Goal: Navigation & Orientation: Find specific page/section

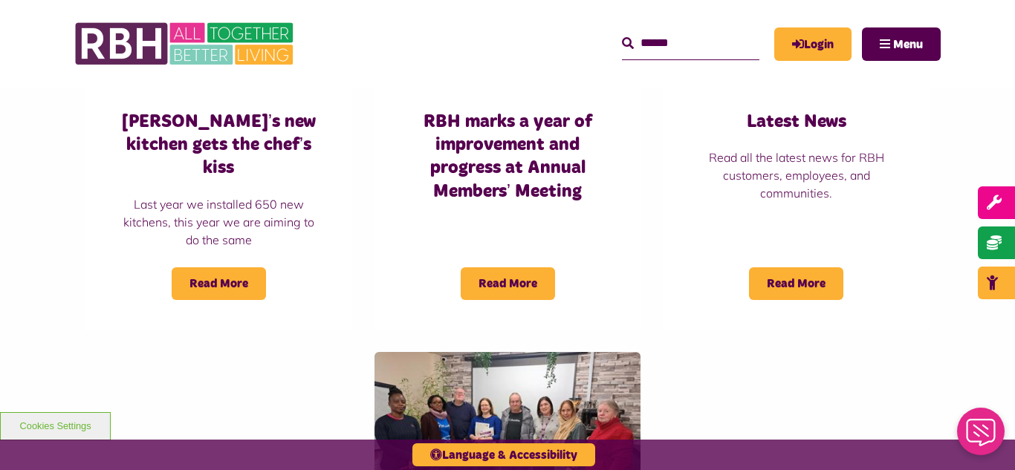
scroll to position [1188, 0]
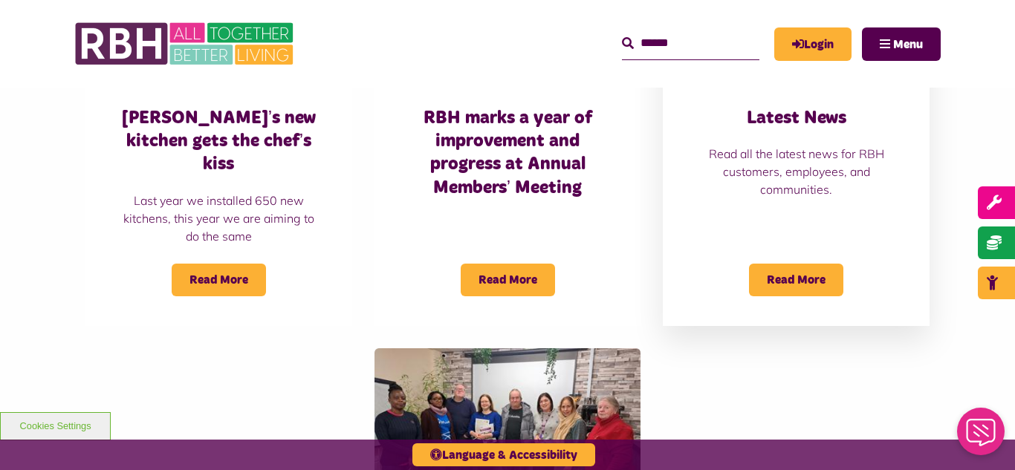
click at [793, 111] on h3 "Latest News" at bounding box center [795, 118] width 207 height 23
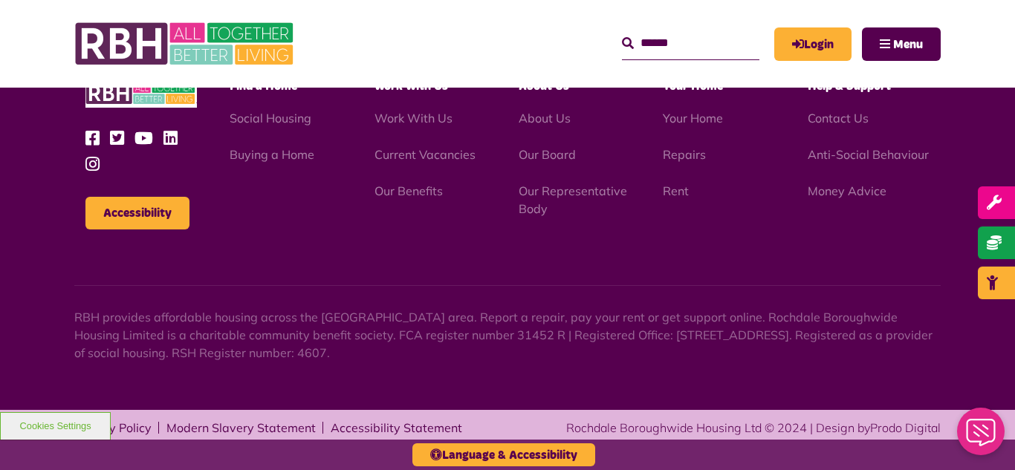
scroll to position [2113, 0]
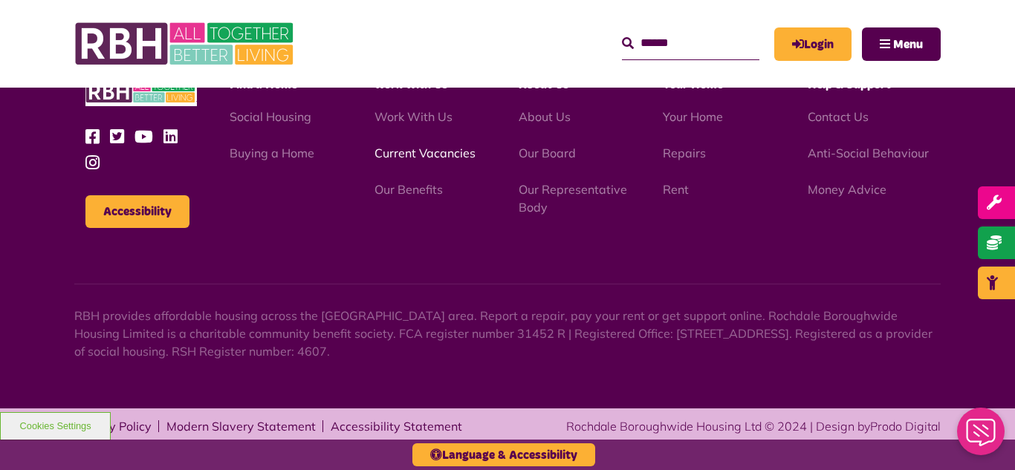
click at [389, 154] on link "Current Vacancies" at bounding box center [424, 153] width 101 height 15
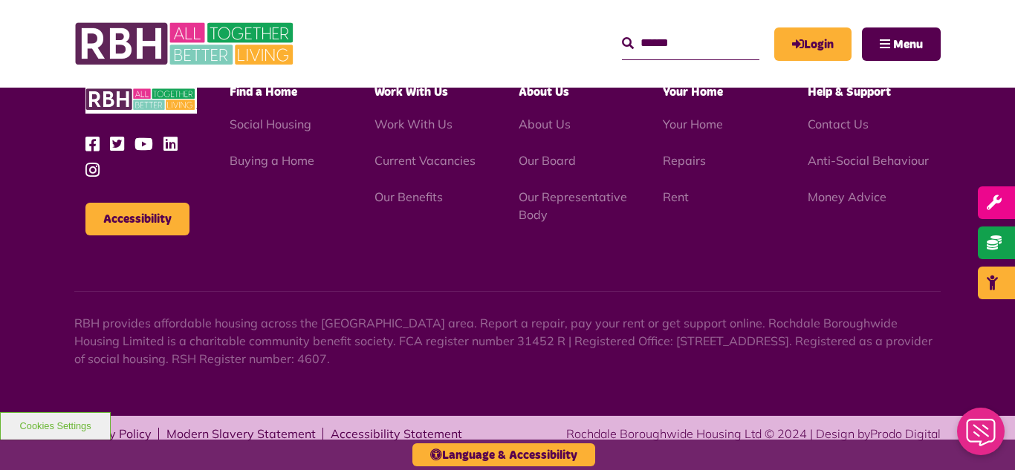
scroll to position [1412, 0]
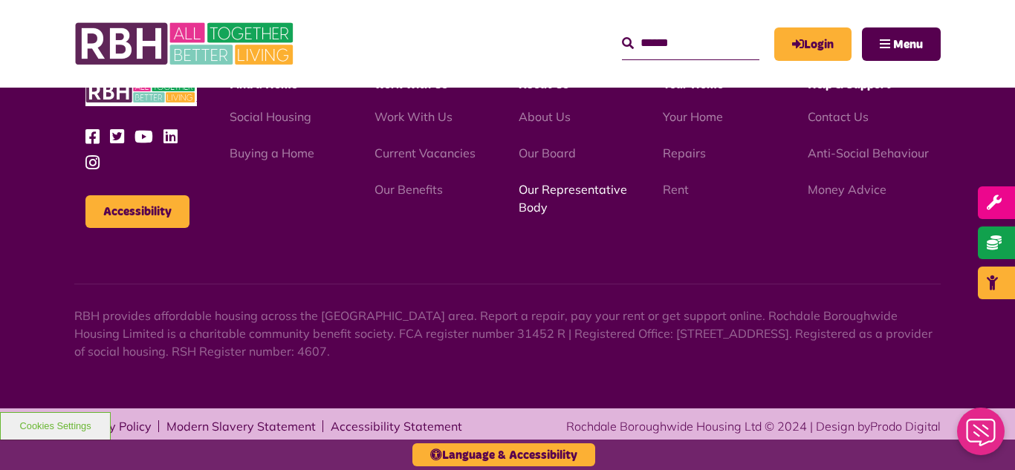
click at [551, 190] on link "Our Representative Body" at bounding box center [572, 198] width 108 height 33
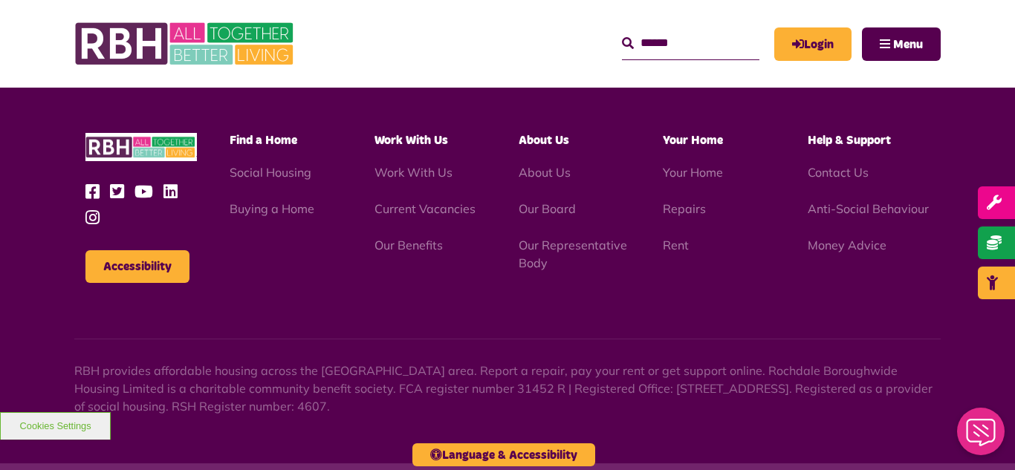
scroll to position [4513, 0]
